Goal: Task Accomplishment & Management: Manage account settings

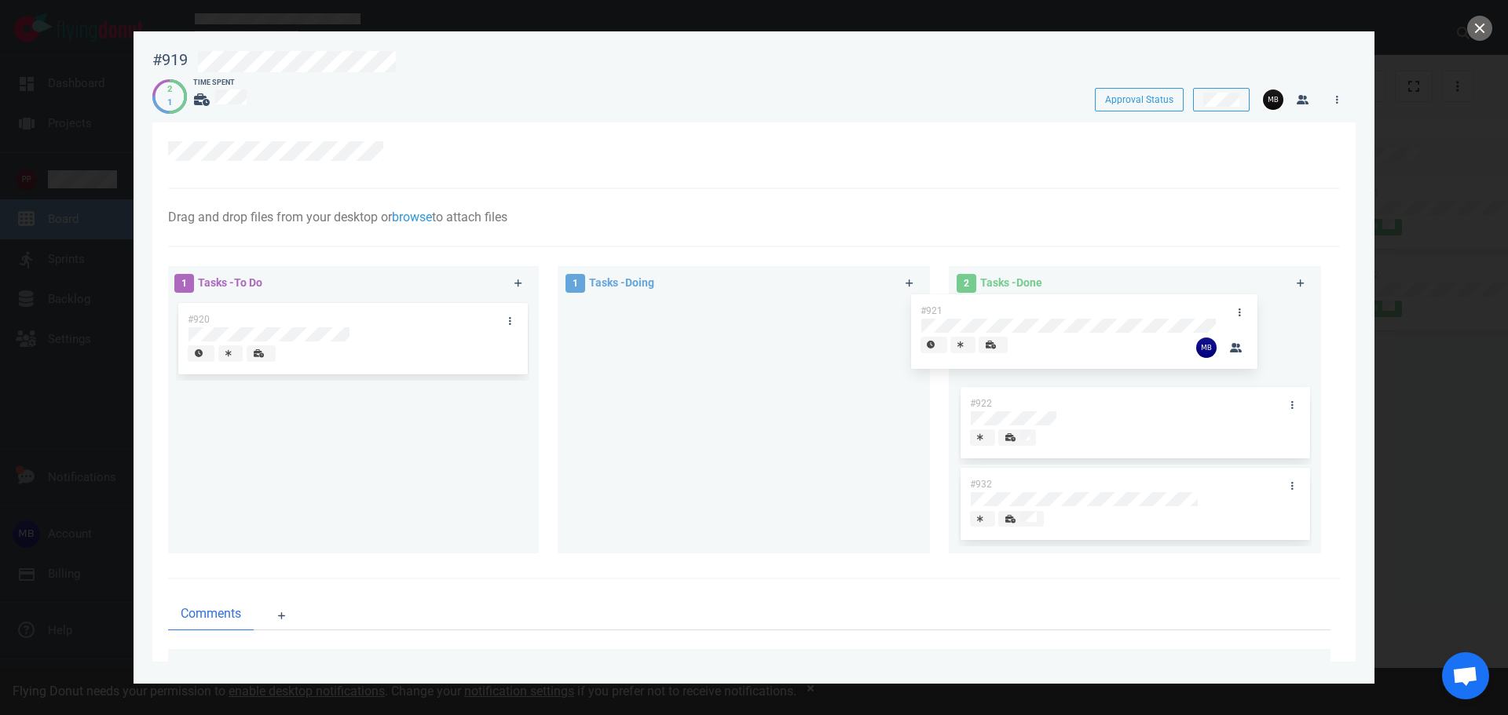
drag, startPoint x: 684, startPoint y: 313, endPoint x: 1027, endPoint y: 305, distance: 343.3
click at [1027, 305] on div "1 Tasks - To Do #920 1 Tasks - Doing #921 #921 2 Tasks - Done #922 #932" at bounding box center [749, 413] width 1181 height 312
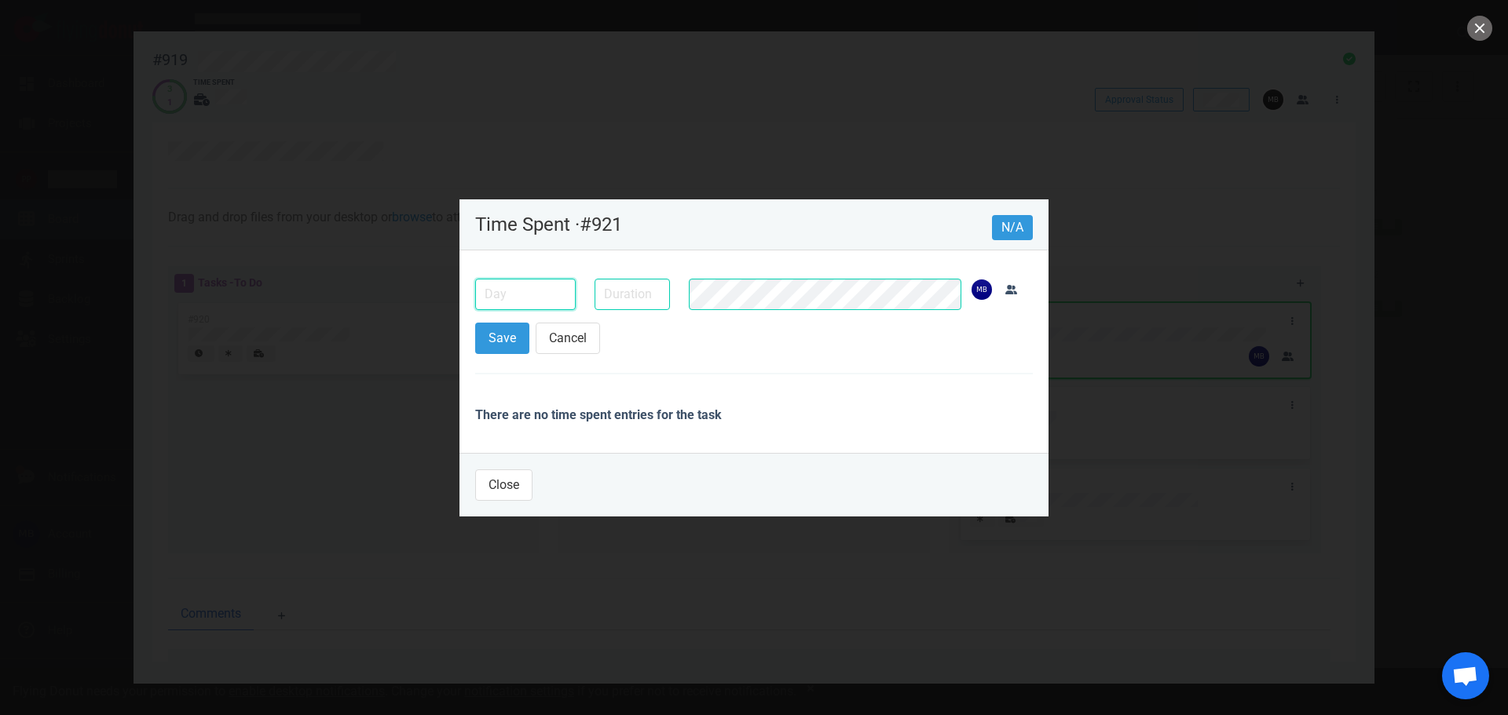
click at [479, 298] on input "text" at bounding box center [525, 294] width 101 height 31
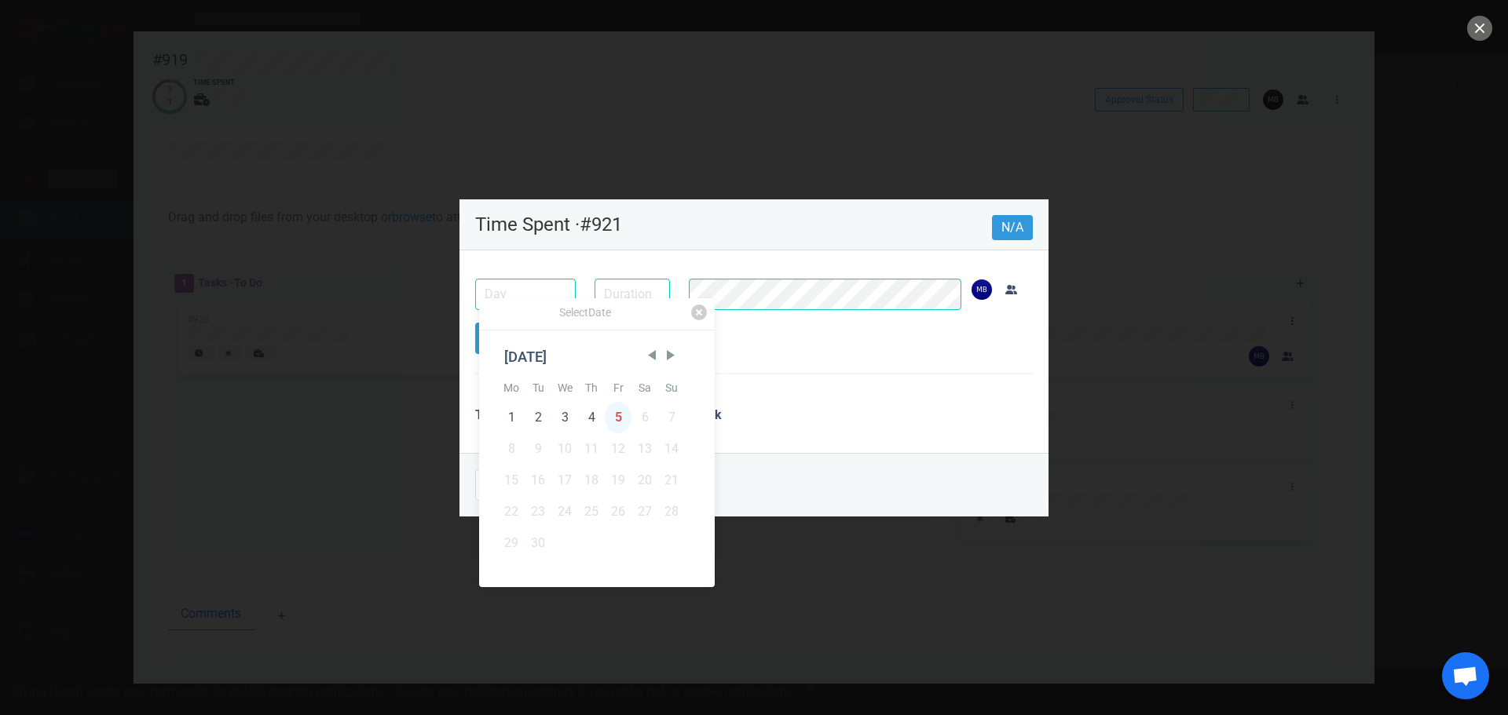
click at [617, 413] on div "5" at bounding box center [618, 417] width 27 height 31
type input "[DATE]"
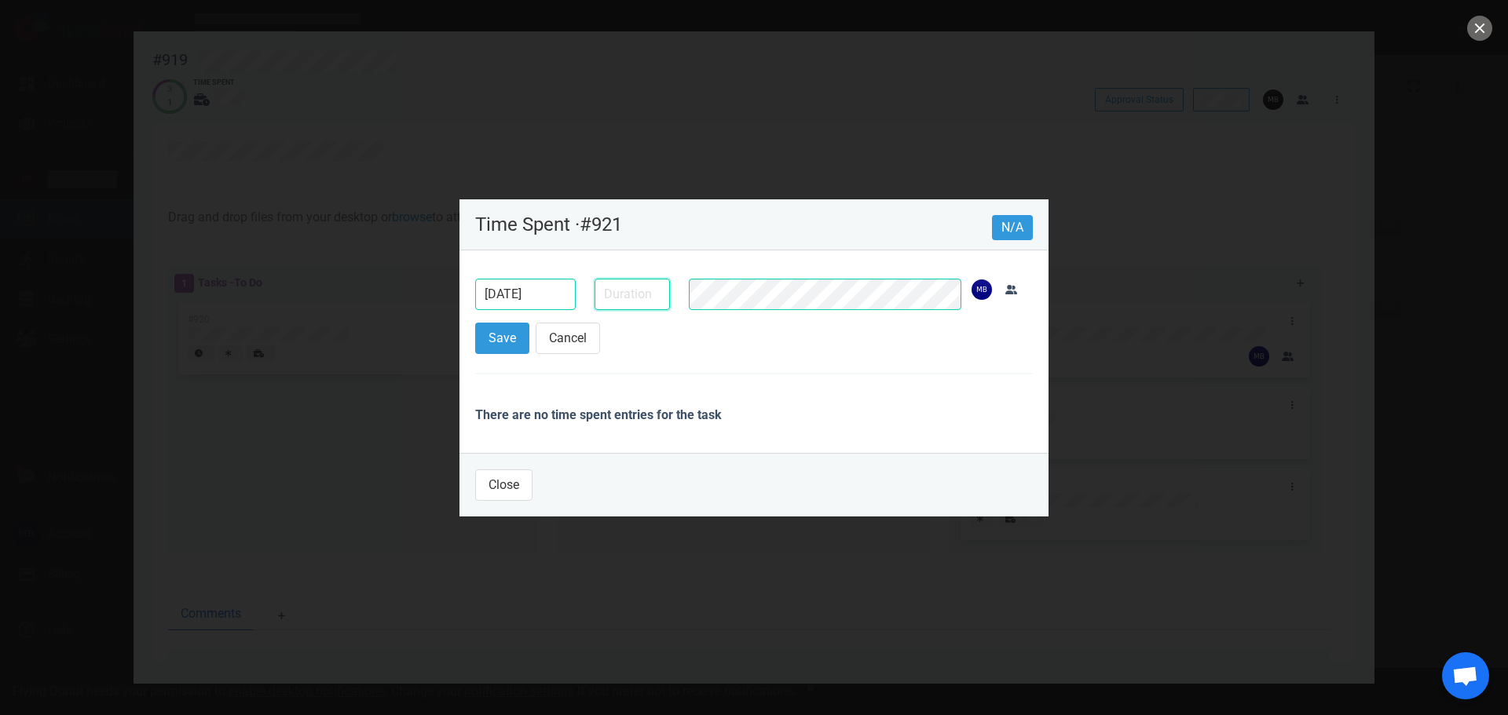
click at [615, 306] on input "text" at bounding box center [631, 294] width 75 height 31
type input "30m"
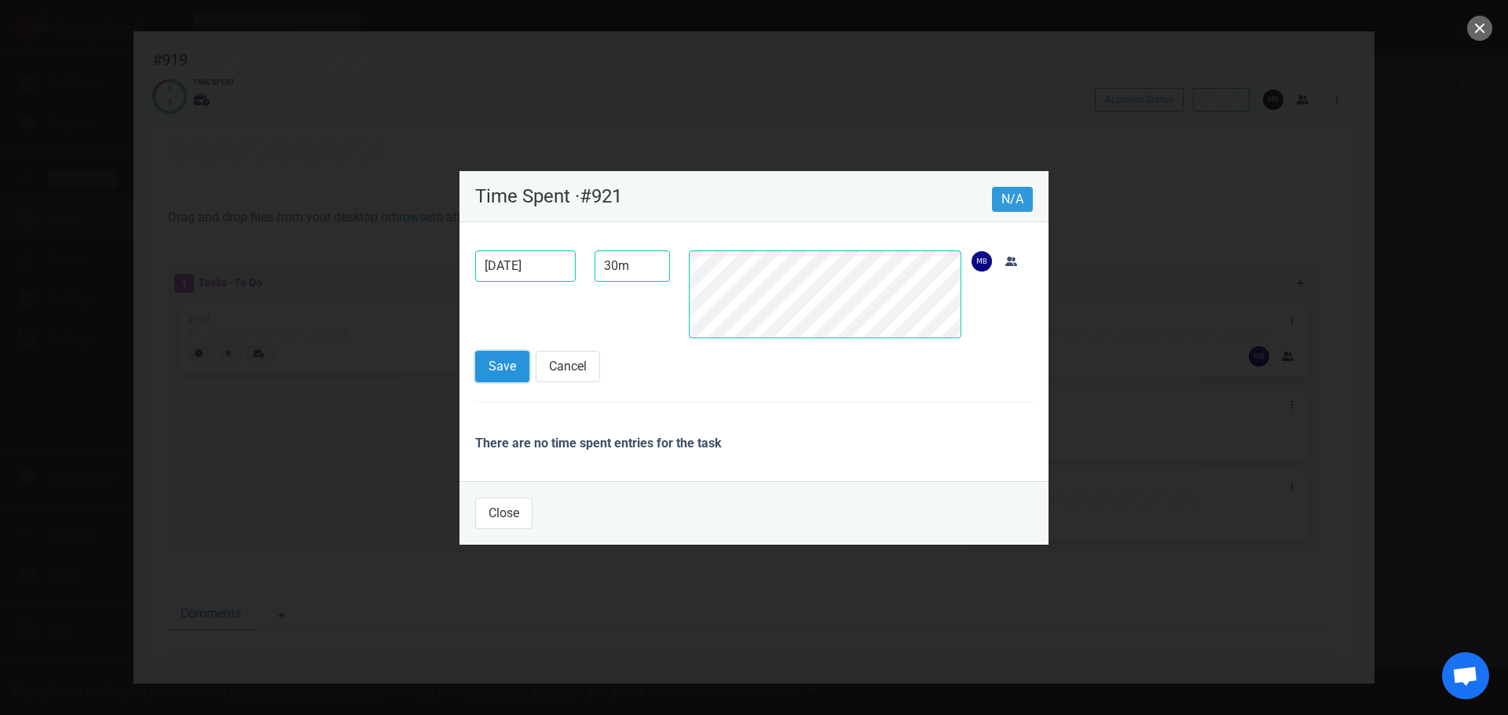
click at [511, 361] on button "Save" at bounding box center [502, 366] width 54 height 31
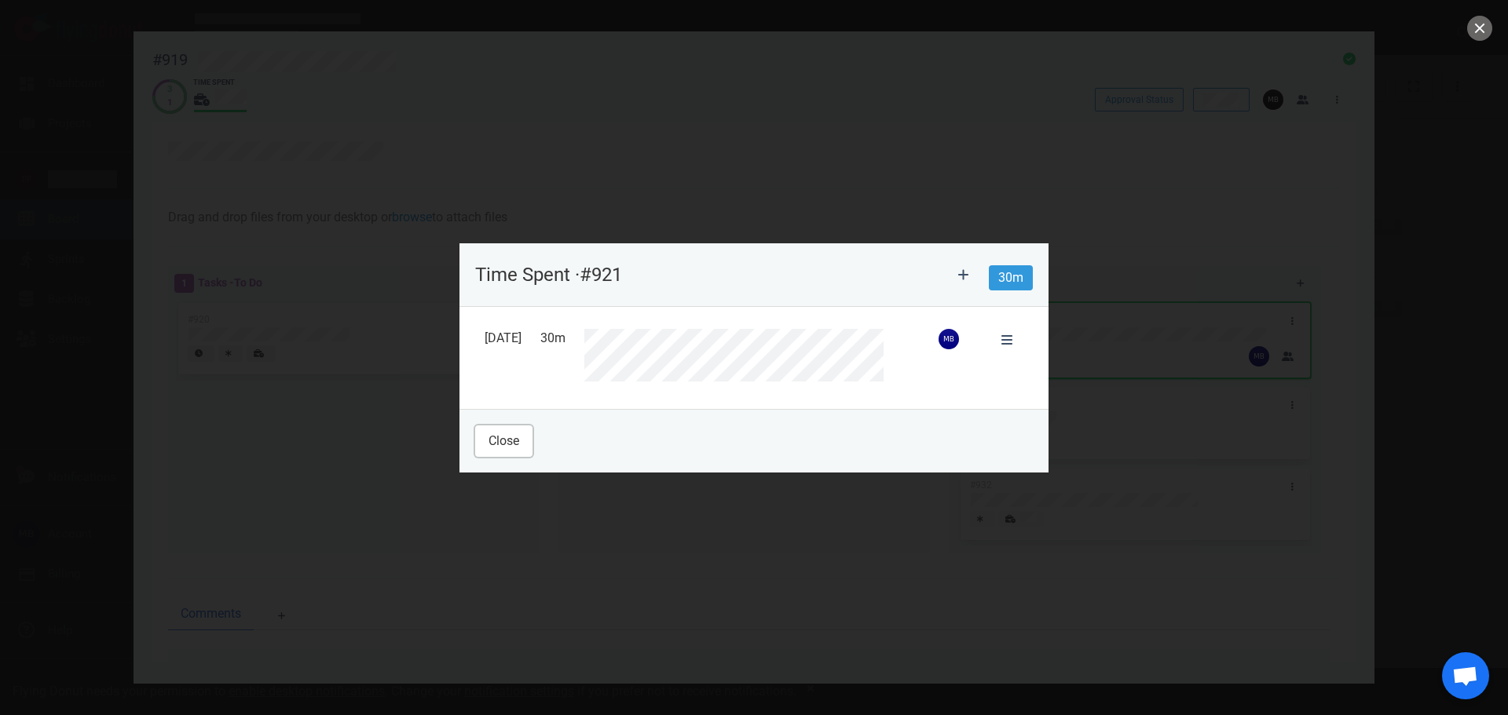
click at [514, 441] on button "Close" at bounding box center [503, 441] width 57 height 31
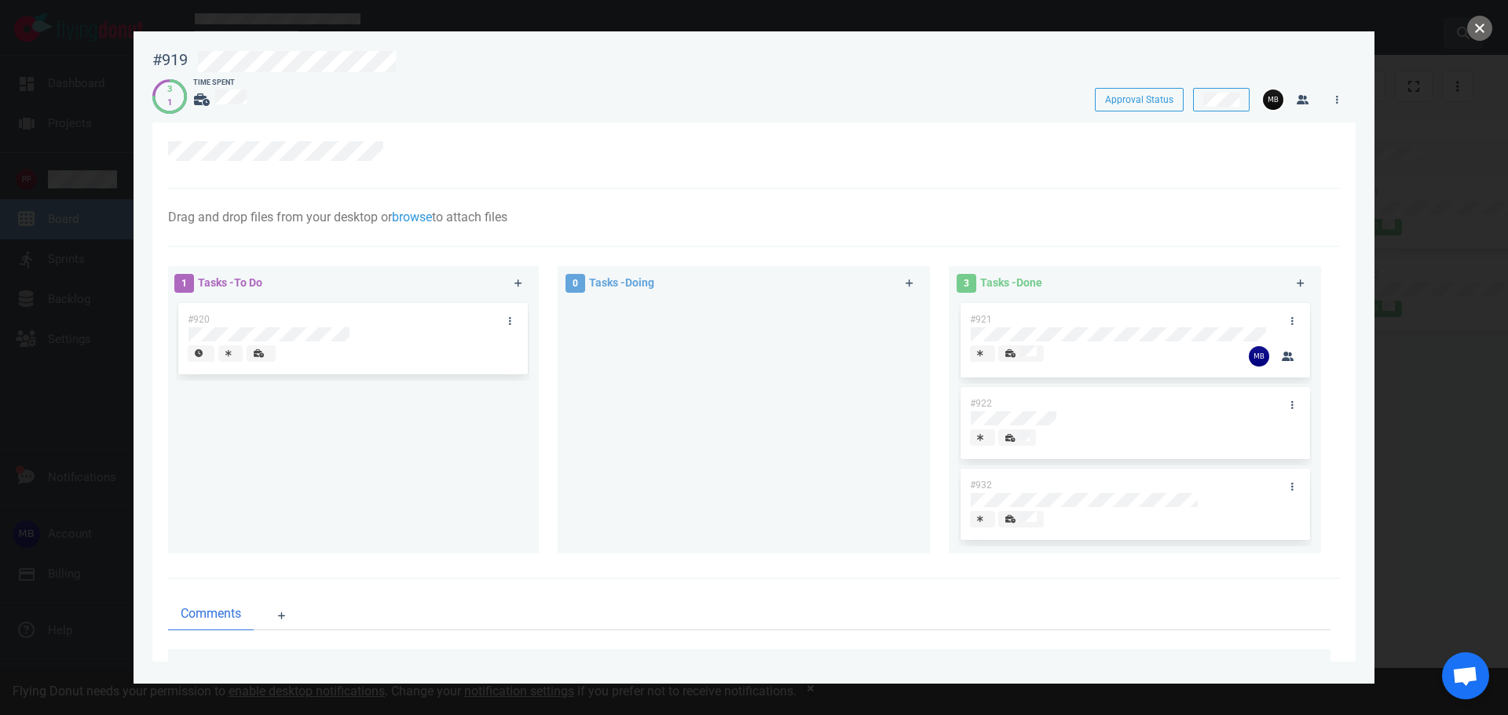
click at [1475, 29] on button "close" at bounding box center [1479, 28] width 25 height 25
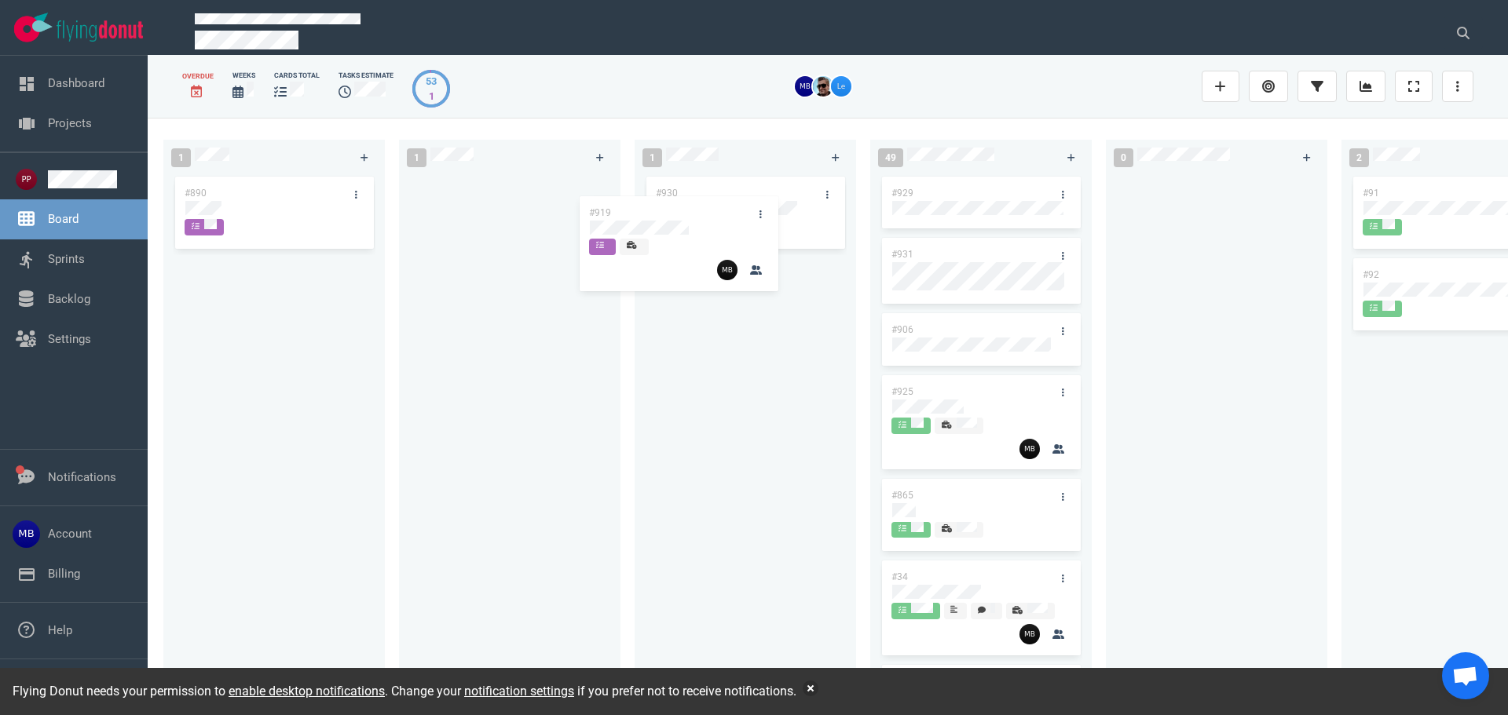
click at [768, 214] on div "1 #890 1 #919 #919 1 #930 49 #929 #931 #906 #925 #865 #34 #426 #870 #860 #862 #…" at bounding box center [828, 416] width 1360 height 597
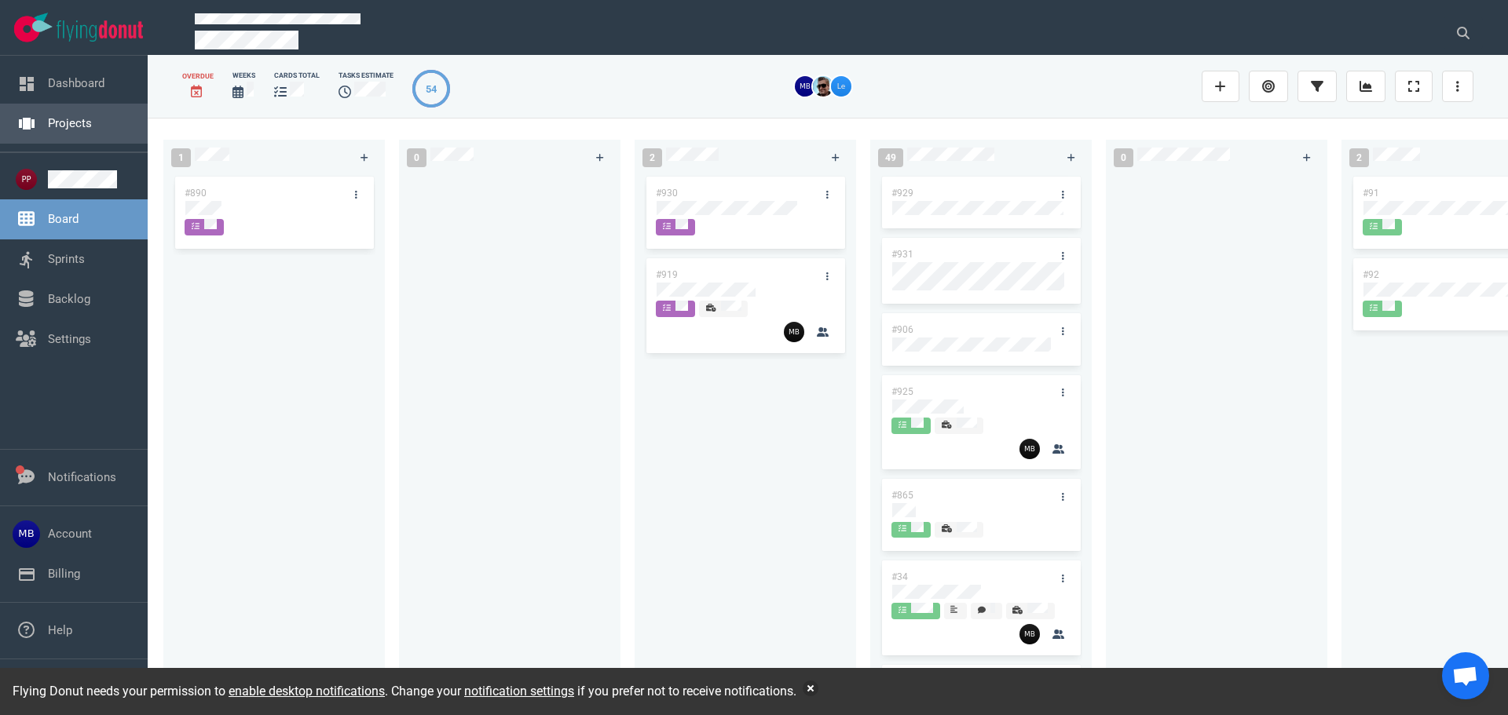
drag, startPoint x: 75, startPoint y: 87, endPoint x: 131, endPoint y: 120, distance: 64.8
click at [75, 87] on link "Dashboard" at bounding box center [76, 83] width 57 height 14
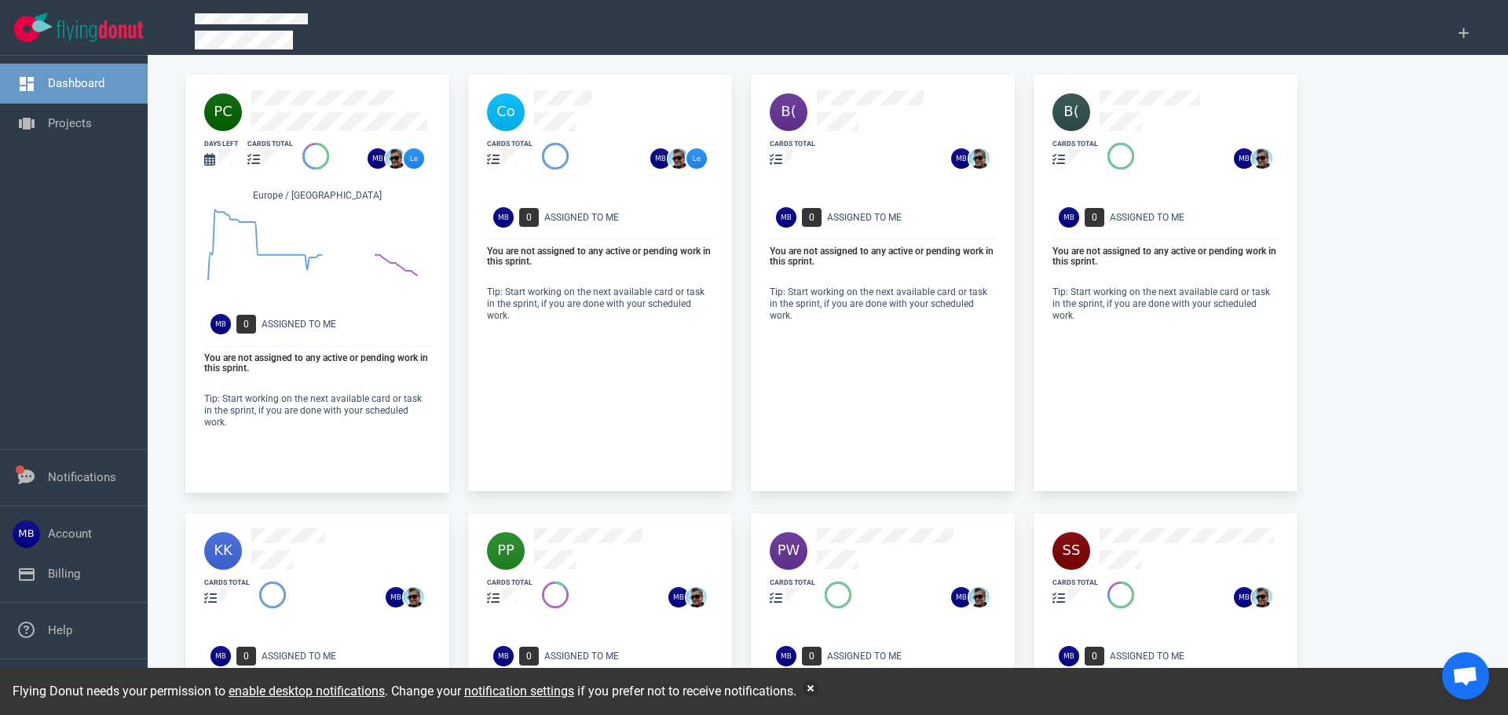
drag, startPoint x: 59, startPoint y: 140, endPoint x: 78, endPoint y: 189, distance: 52.9
click at [59, 130] on link "Projects" at bounding box center [70, 123] width 44 height 14
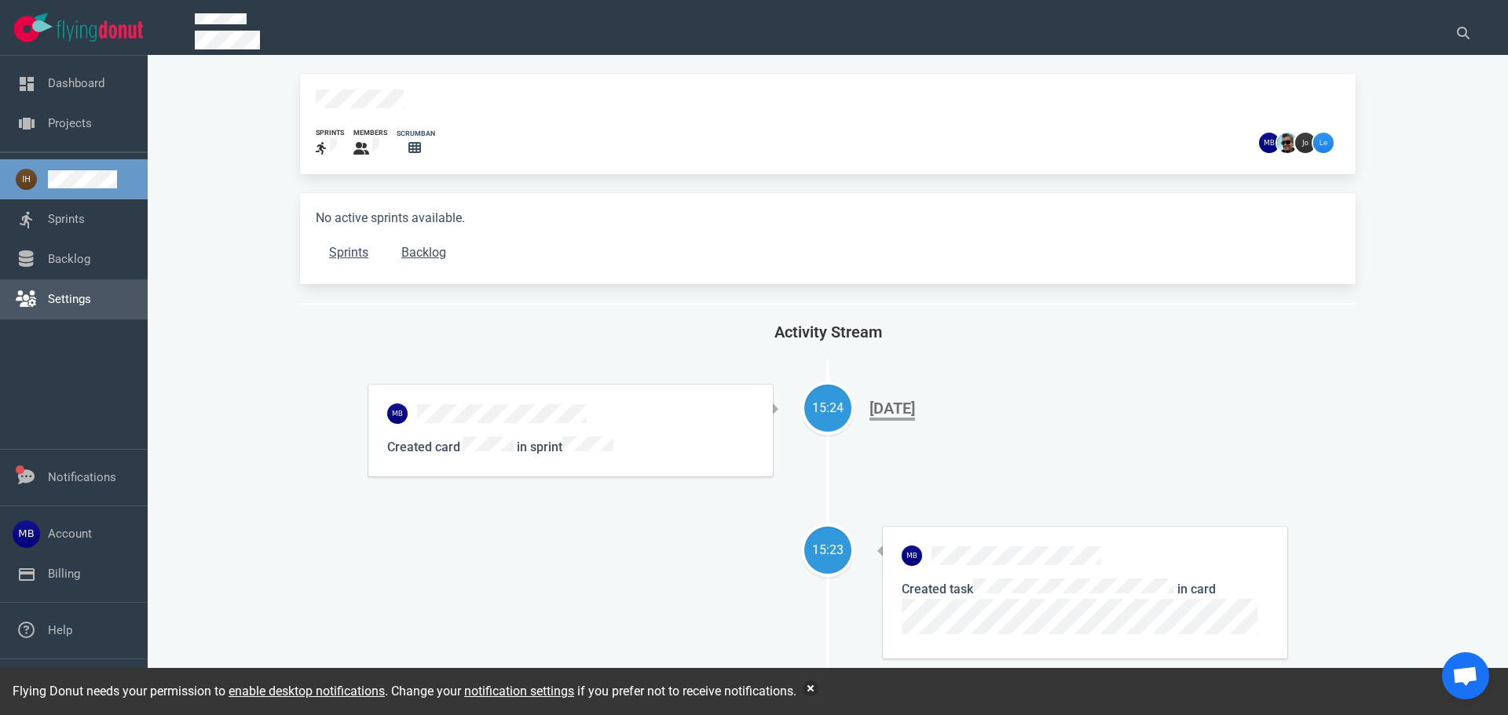
click at [91, 306] on link "Settings" at bounding box center [69, 299] width 43 height 14
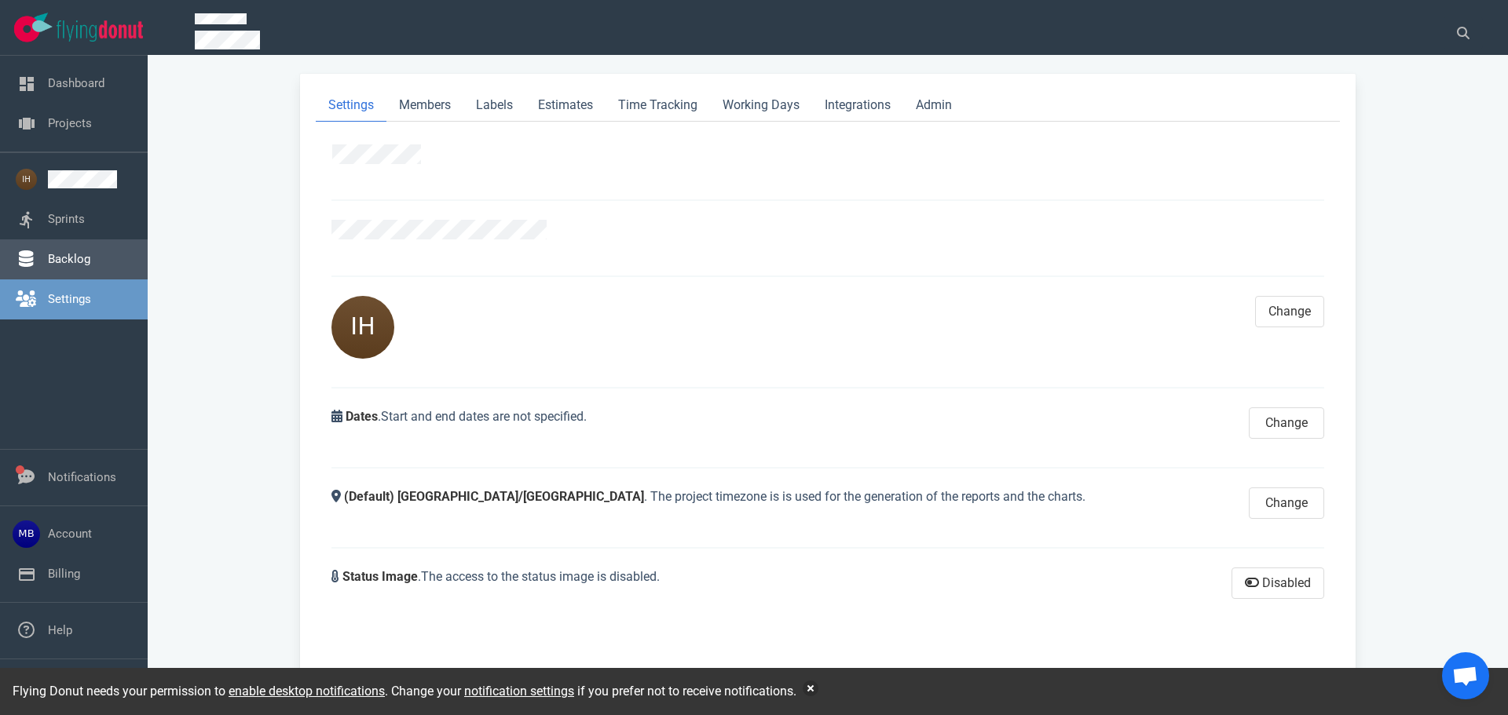
click at [90, 261] on link "Backlog" at bounding box center [69, 259] width 42 height 14
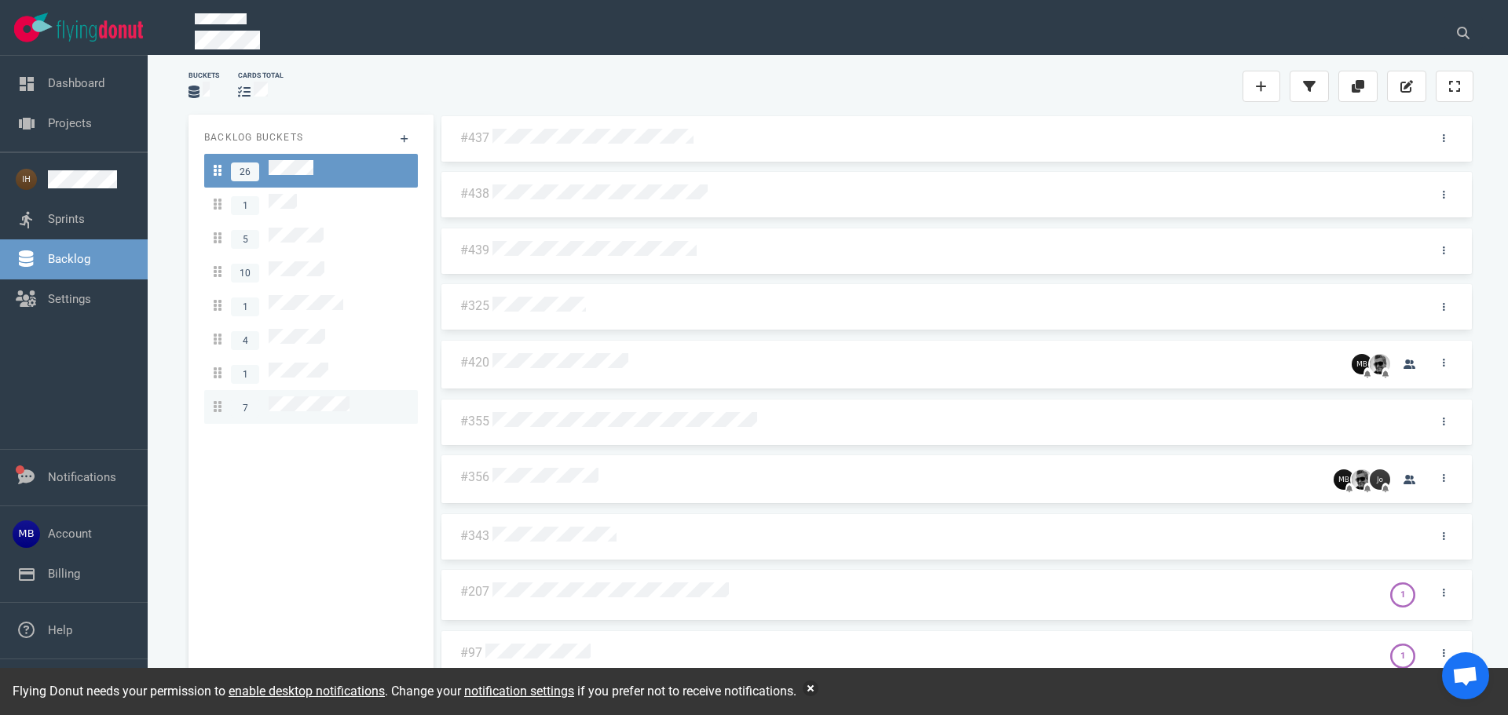
click at [356, 390] on link "7" at bounding box center [311, 407] width 214 height 34
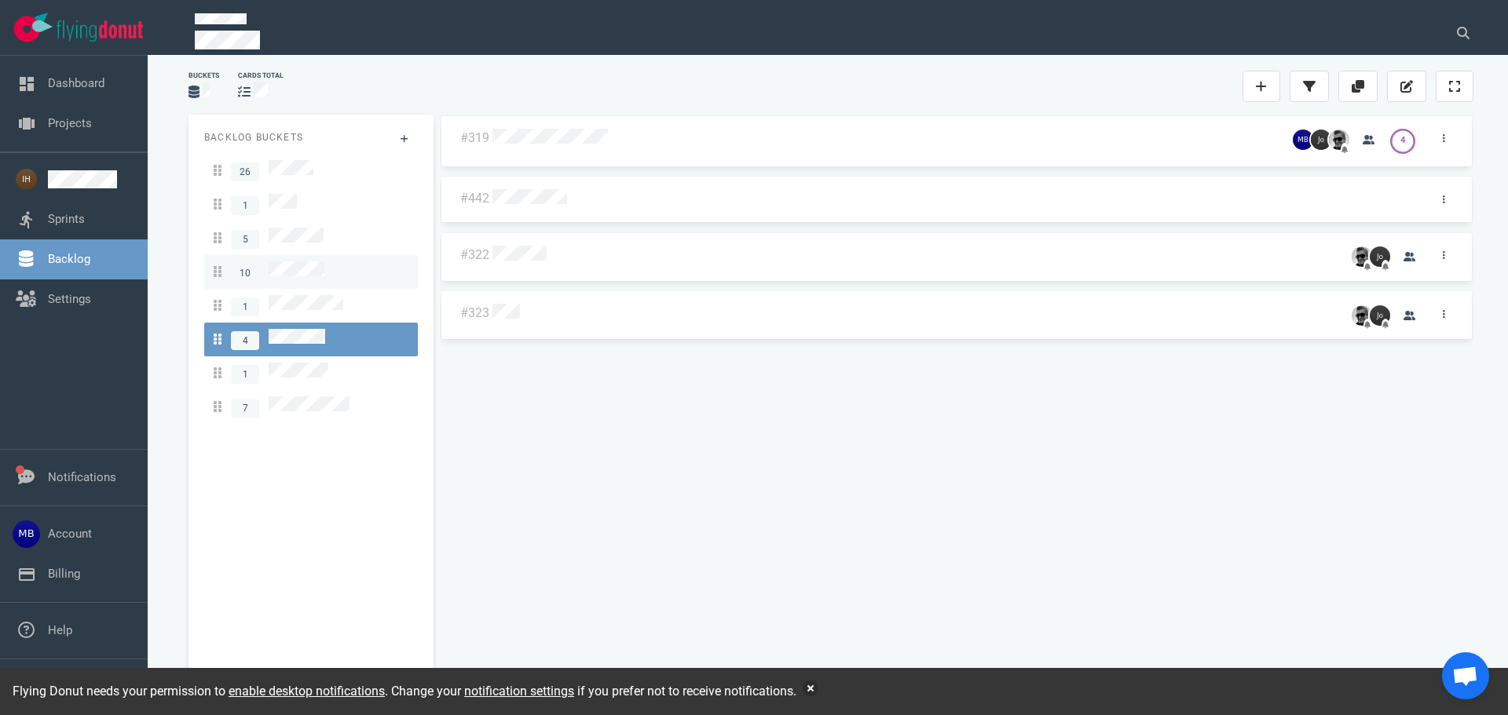
click at [316, 276] on link "10" at bounding box center [311, 272] width 214 height 34
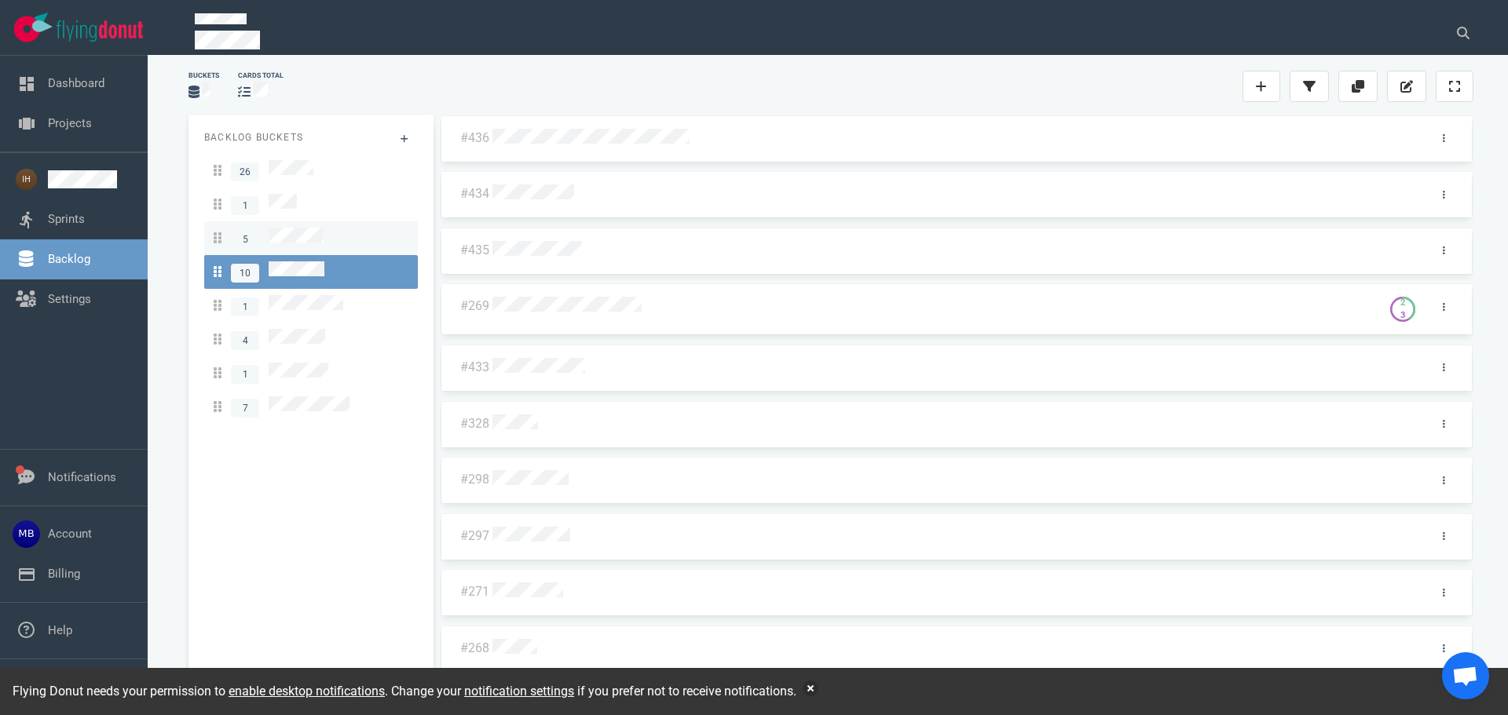
click at [305, 239] on span "5" at bounding box center [269, 238] width 110 height 21
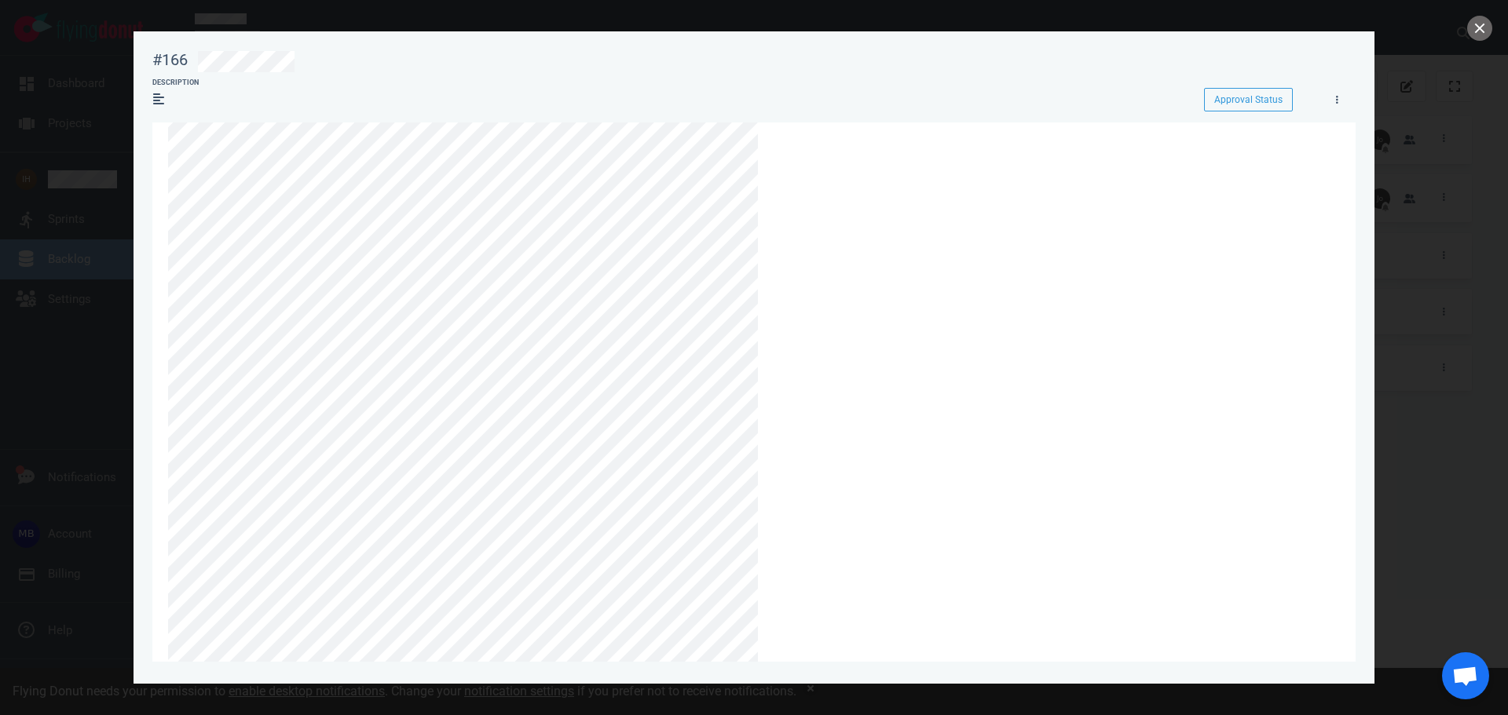
scroll to position [157, 0]
click at [166, 177] on section "Drag and drop files from your desktop or browse to attach files Attach Files Co…" at bounding box center [753, 569] width 1203 height 1208
click at [148, 264] on section "#166 Approval Status Description Approval Status Drag and drop files from your …" at bounding box center [753, 351] width 1241 height 640
click at [153, 369] on section "Drag and drop files from your desktop or browse to attach files Attach Files Co…" at bounding box center [753, 569] width 1203 height 1208
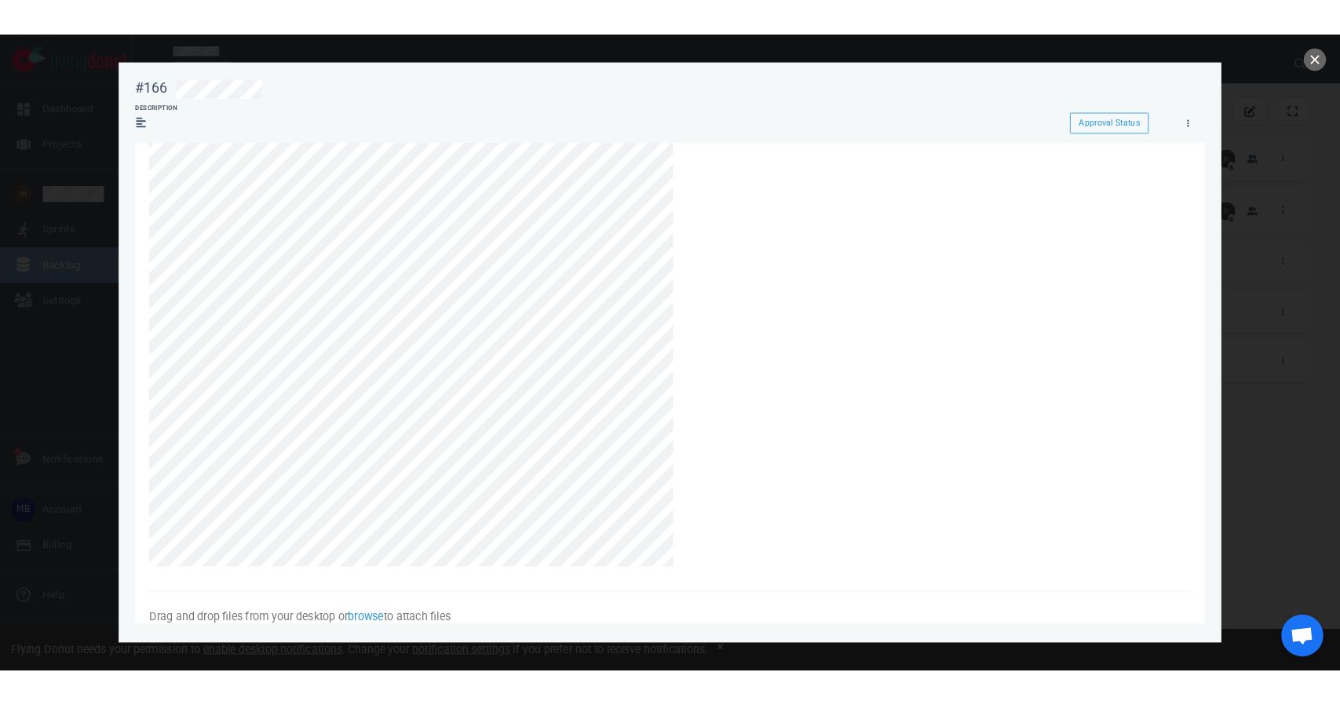
scroll to position [314, 0]
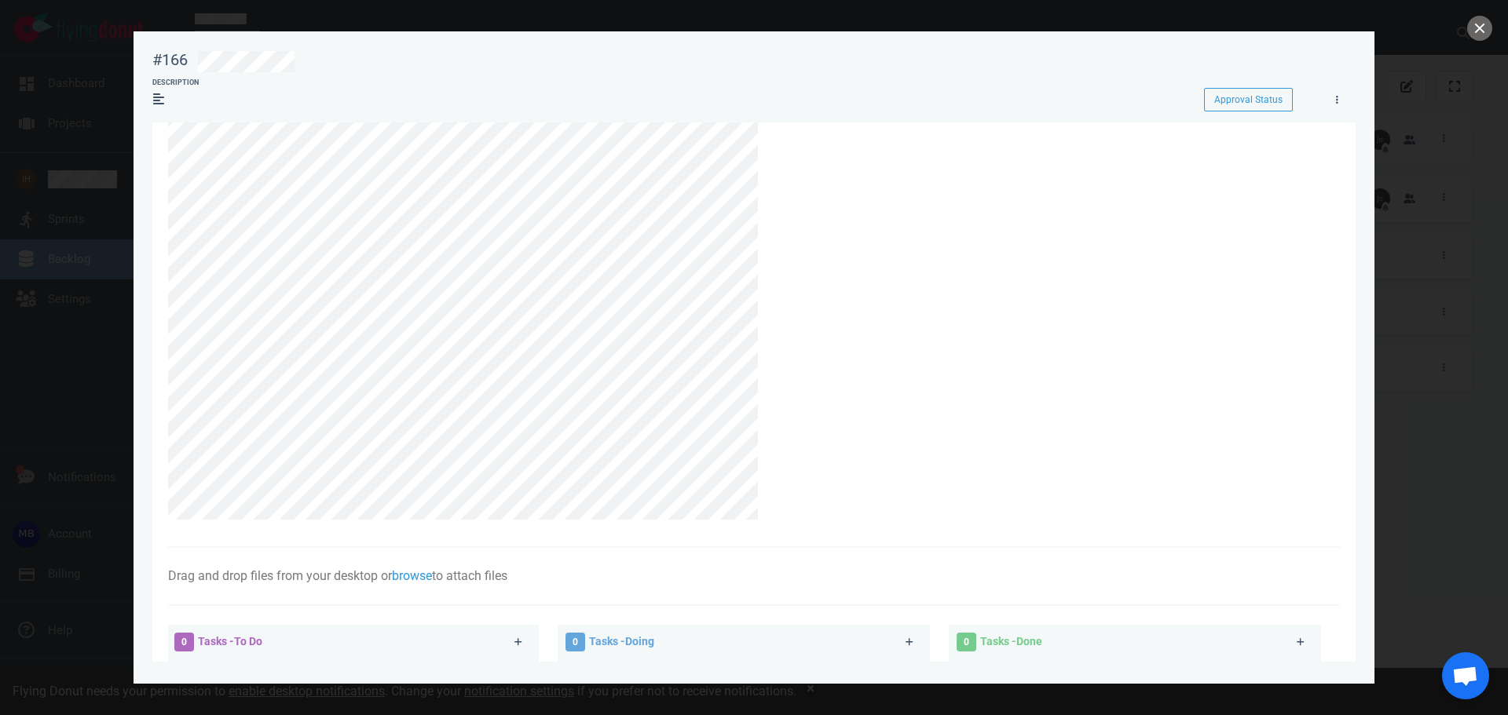
click at [154, 488] on section "Drag and drop files from your desktop or browse to attach files Attach Files Co…" at bounding box center [753, 412] width 1203 height 1208
click at [148, 363] on section "#166 Approval Status Description Approval Status Drag and drop files from your …" at bounding box center [753, 351] width 1241 height 640
click at [87, 54] on div at bounding box center [754, 357] width 1508 height 715
click at [64, 76] on div at bounding box center [754, 357] width 1508 height 715
click at [91, 209] on div at bounding box center [754, 357] width 1508 height 715
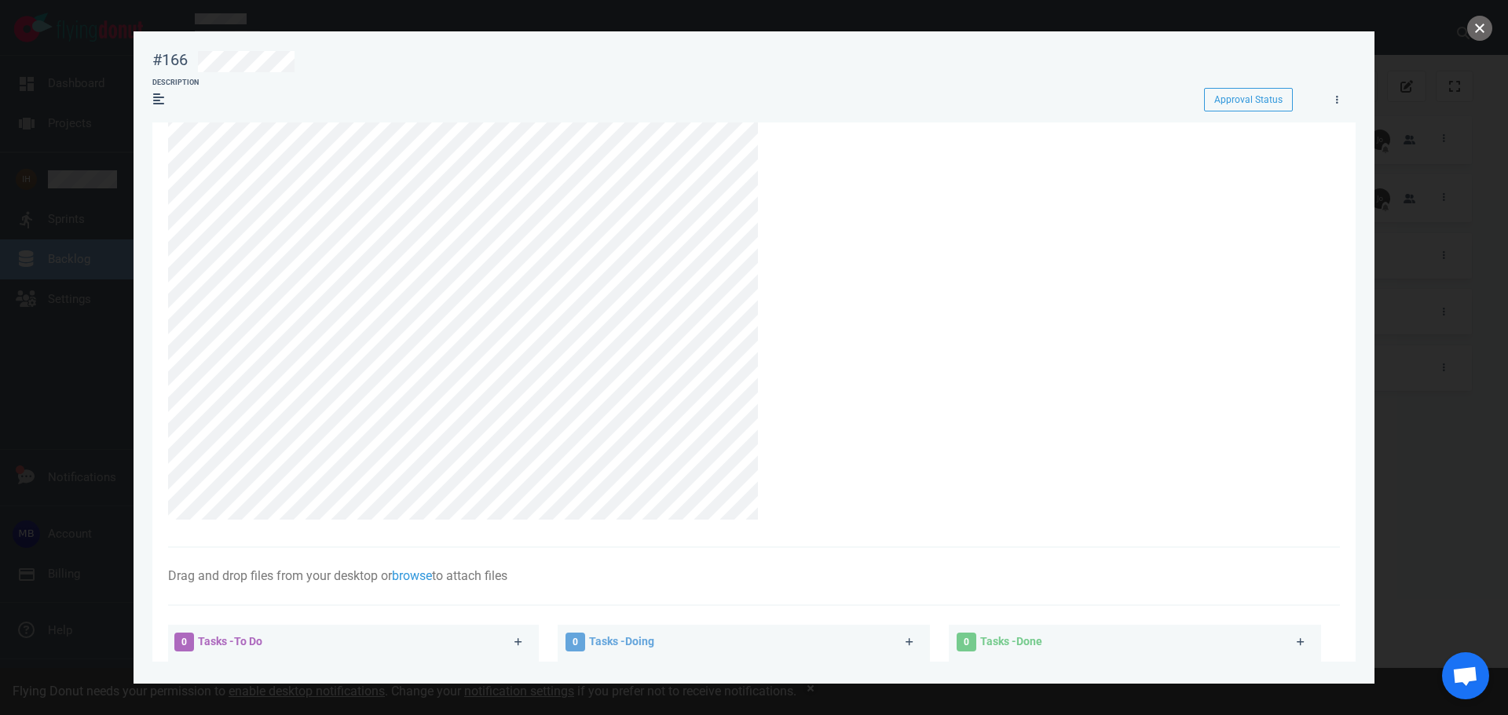
drag, startPoint x: 1468, startPoint y: 33, endPoint x: 1303, endPoint y: 82, distance: 172.2
click at [1468, 32] on button "close" at bounding box center [1479, 28] width 25 height 25
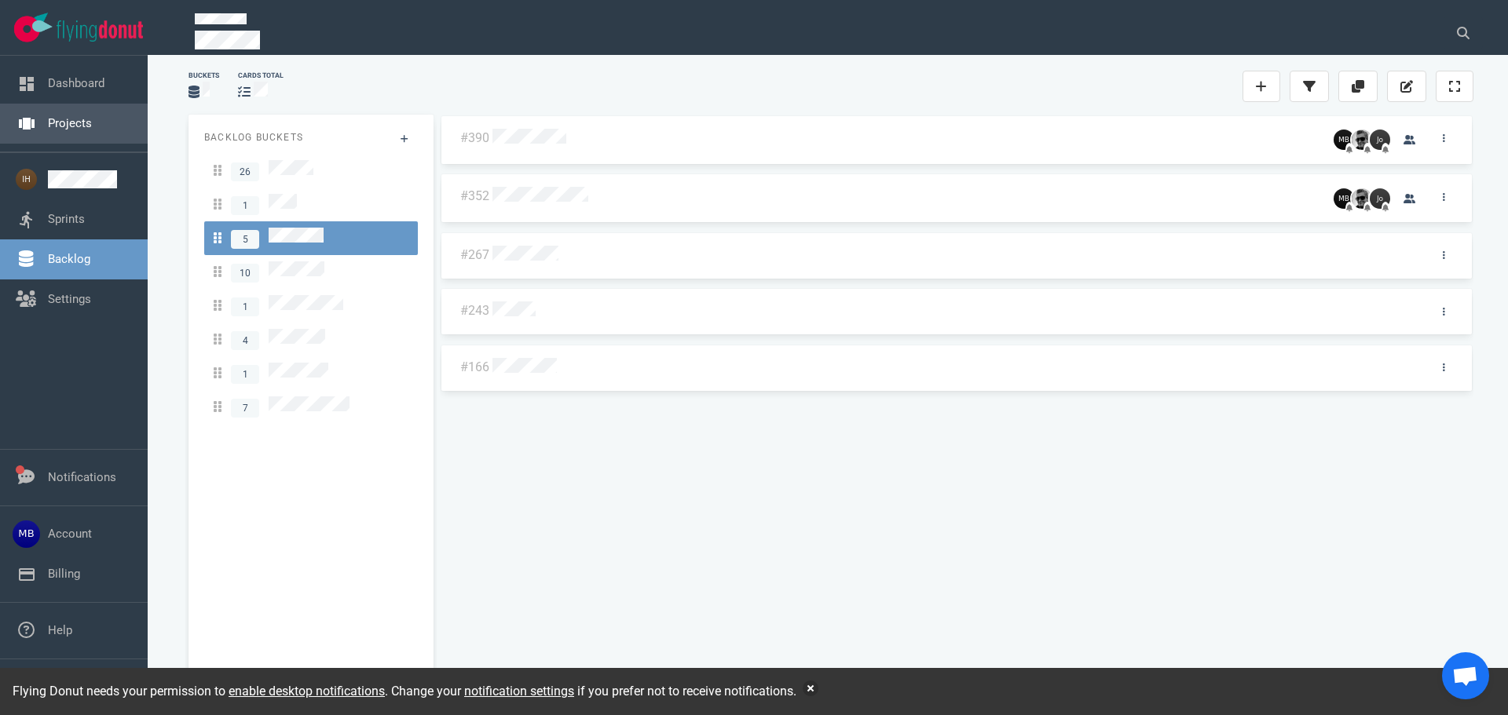
click at [67, 121] on link "Projects" at bounding box center [70, 123] width 44 height 14
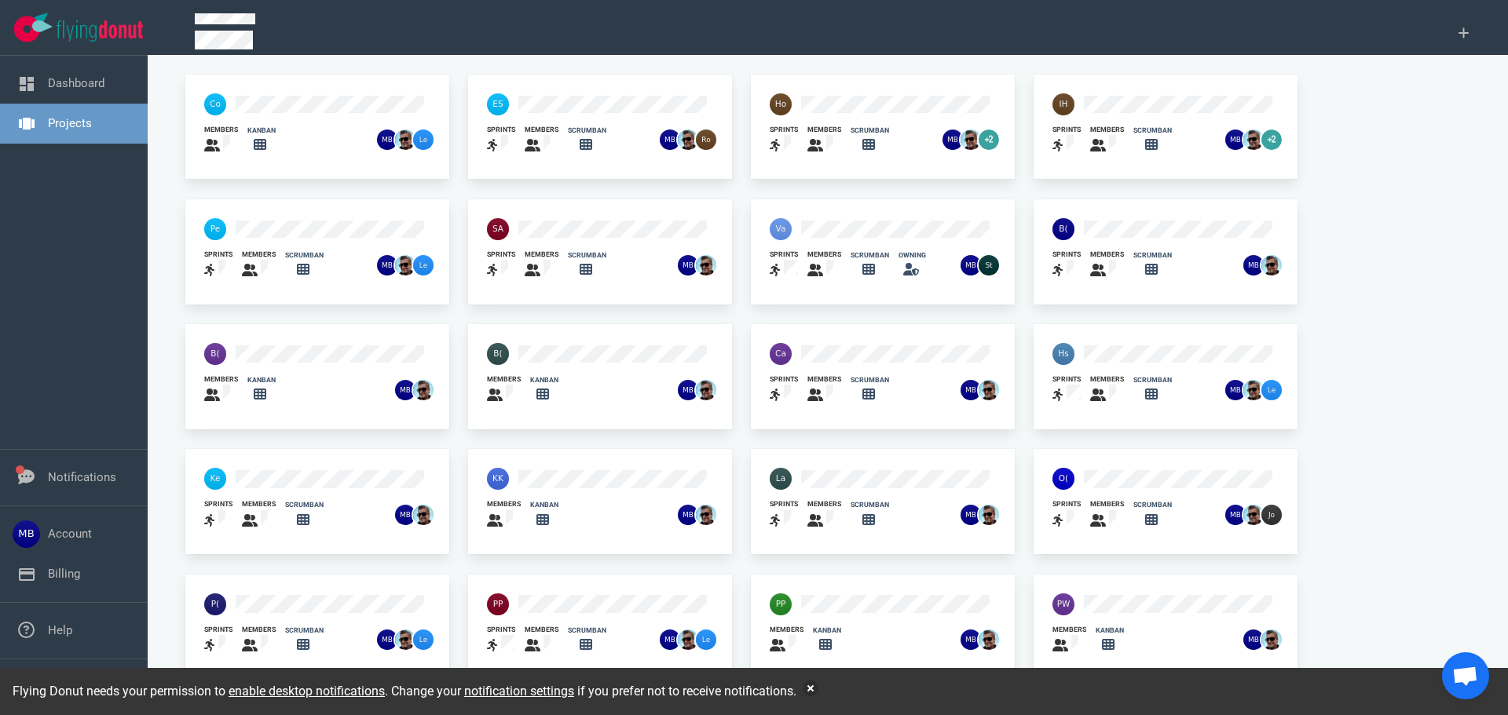
click at [634, 219] on div at bounding box center [568, 229] width 182 height 41
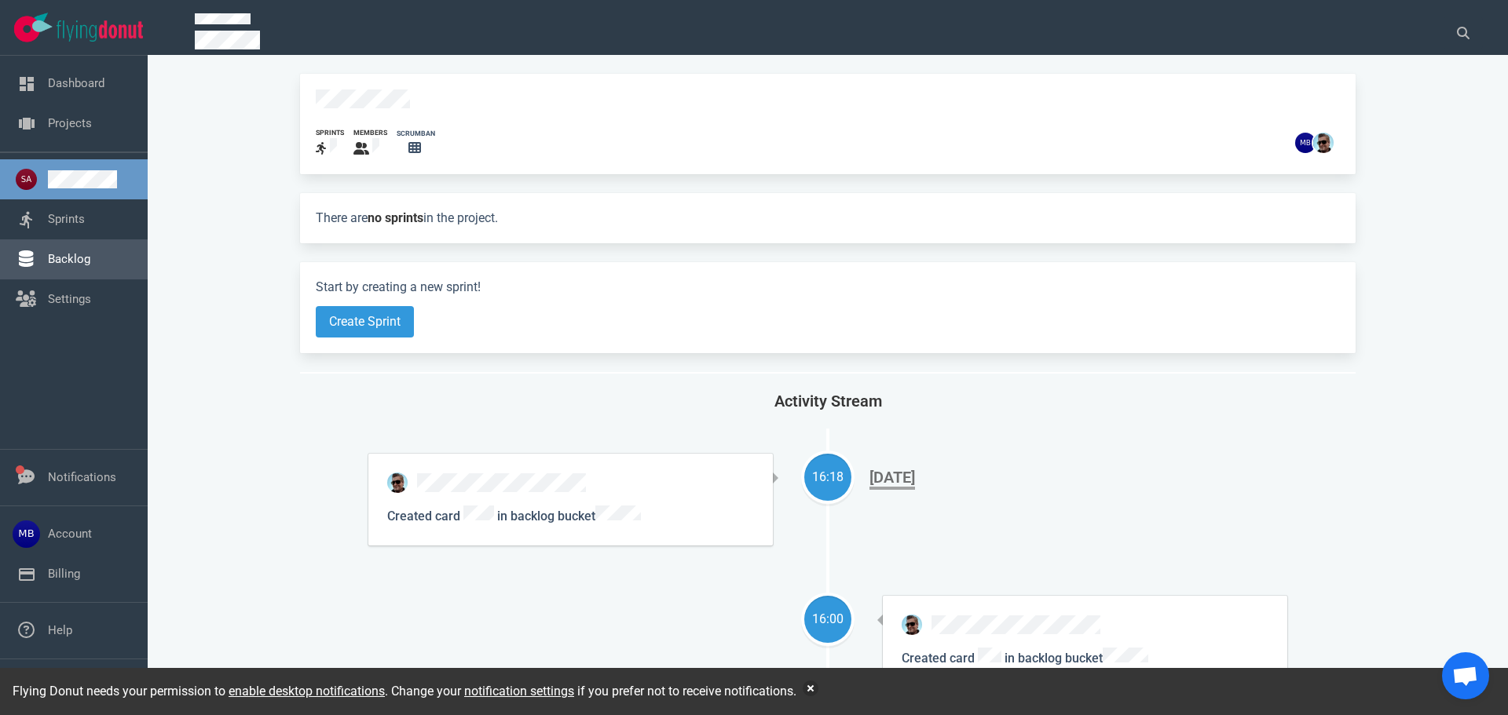
click at [58, 258] on link "Backlog" at bounding box center [69, 259] width 42 height 14
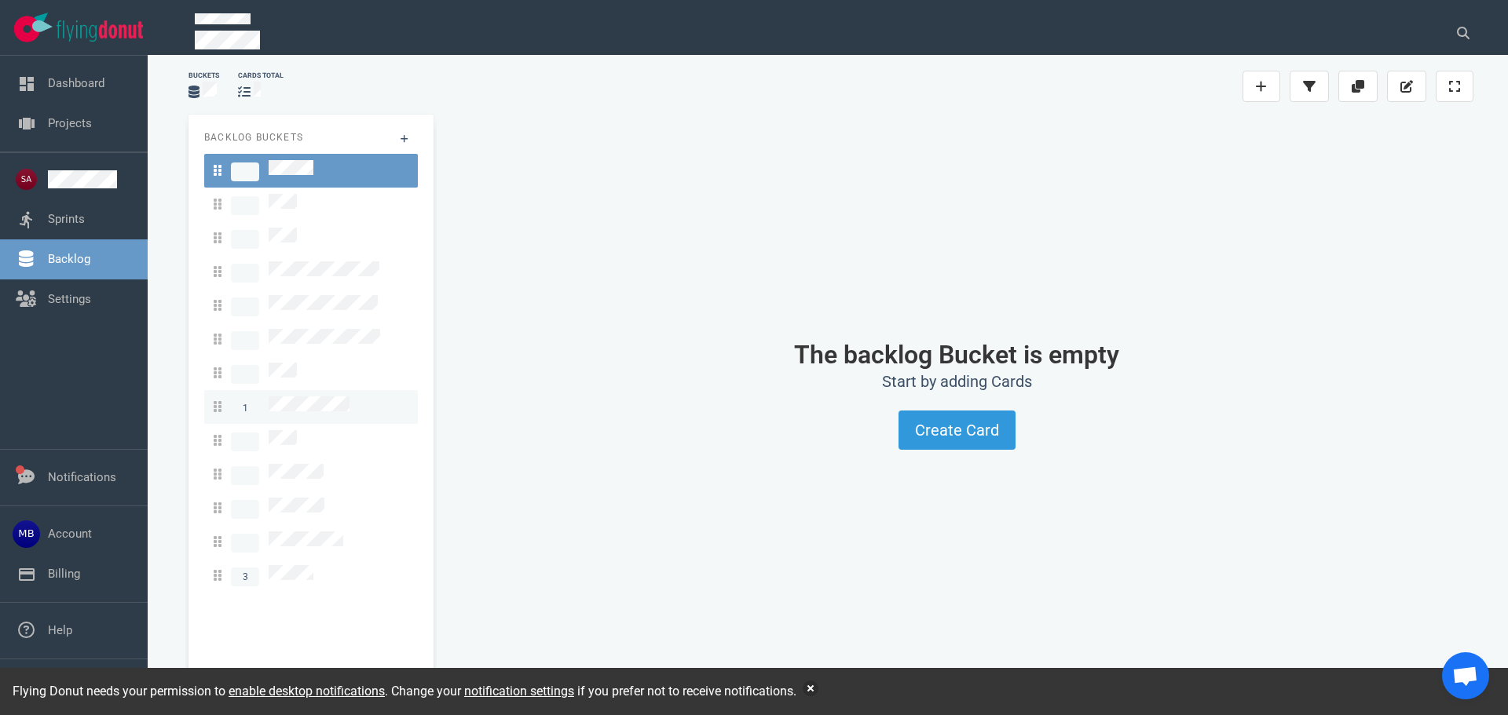
click at [327, 397] on span "1" at bounding box center [282, 407] width 136 height 21
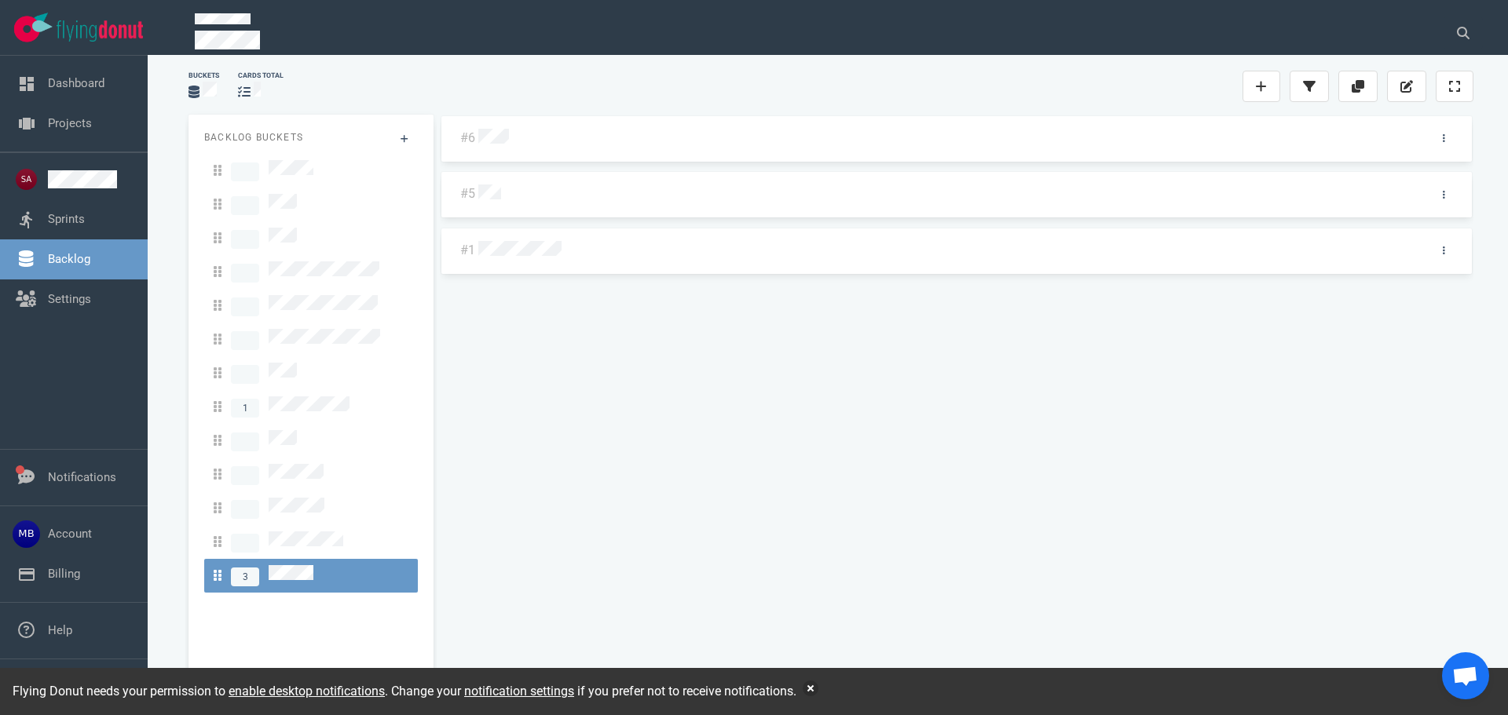
click at [565, 243] on div at bounding box center [945, 251] width 934 height 20
drag, startPoint x: 578, startPoint y: 295, endPoint x: 582, endPoint y: 282, distance: 13.9
click at [481, 152] on div "#6" at bounding box center [956, 139] width 1031 height 46
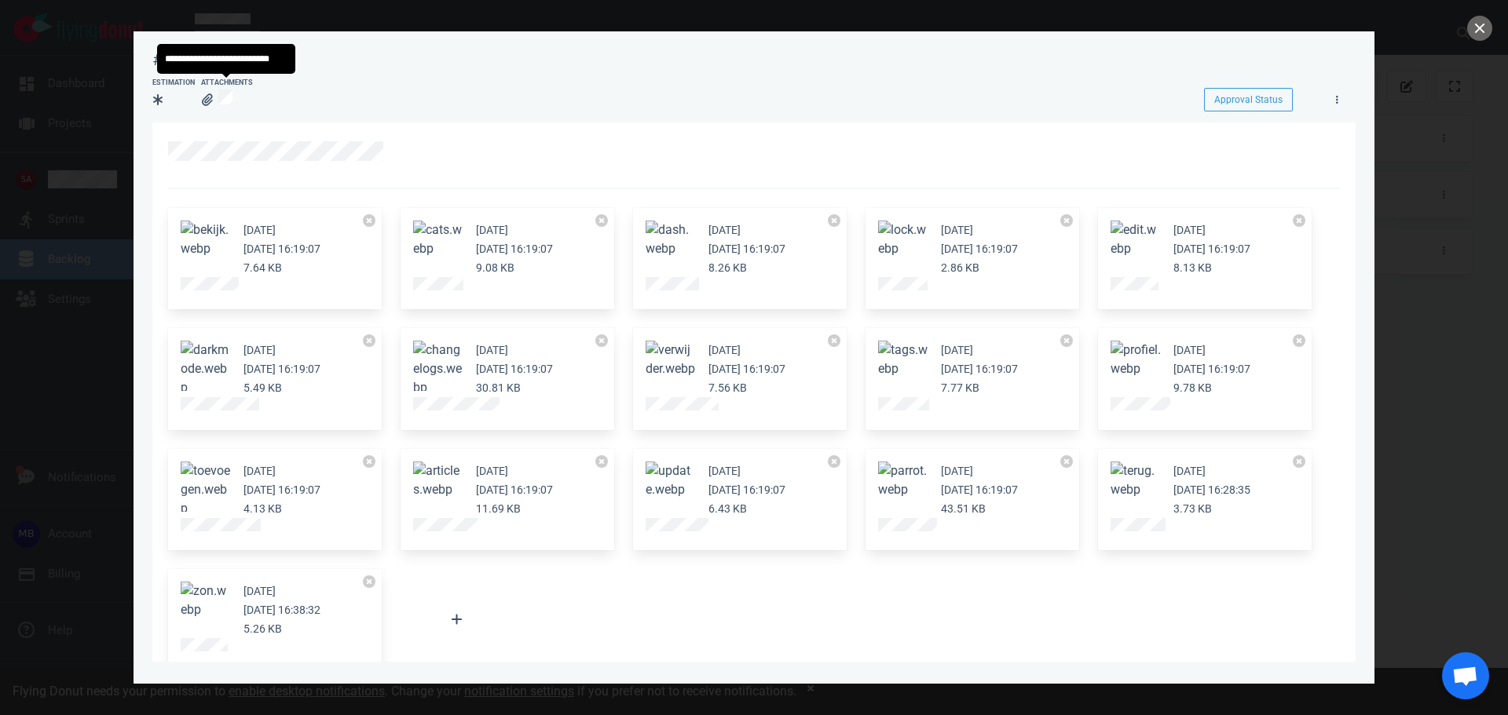
click at [216, 92] on div at bounding box center [217, 100] width 31 height 20
